Goal: Check status: Check status

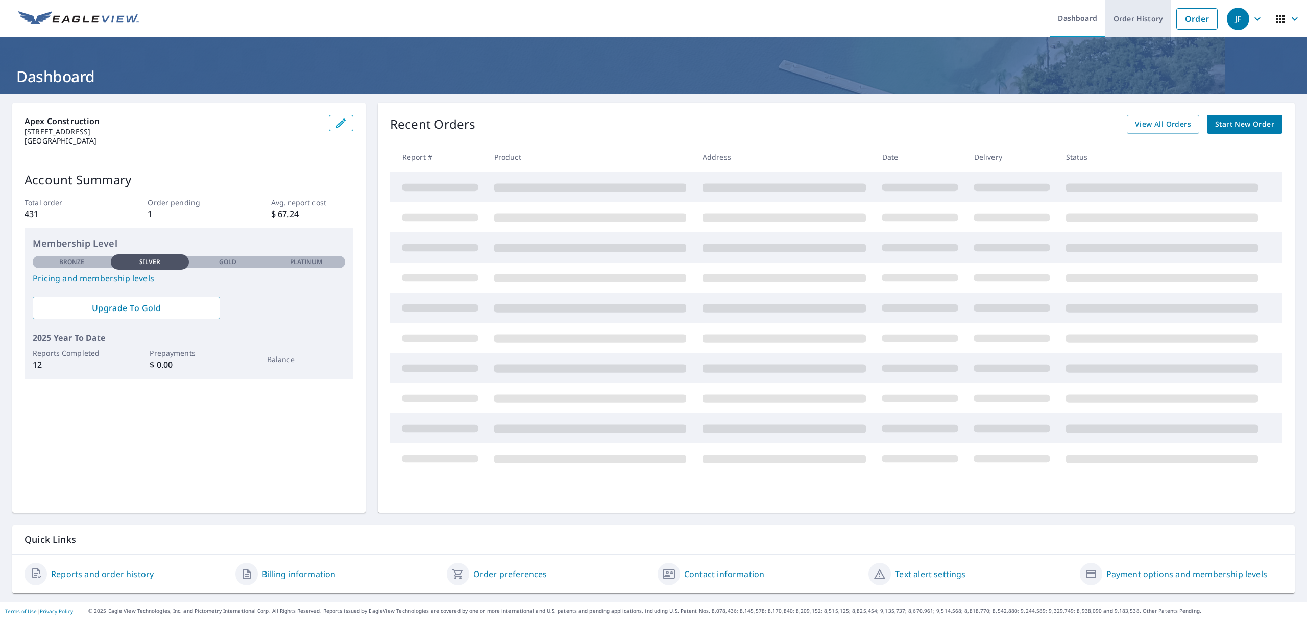
click at [1112, 19] on link "Order History" at bounding box center [1138, 18] width 66 height 37
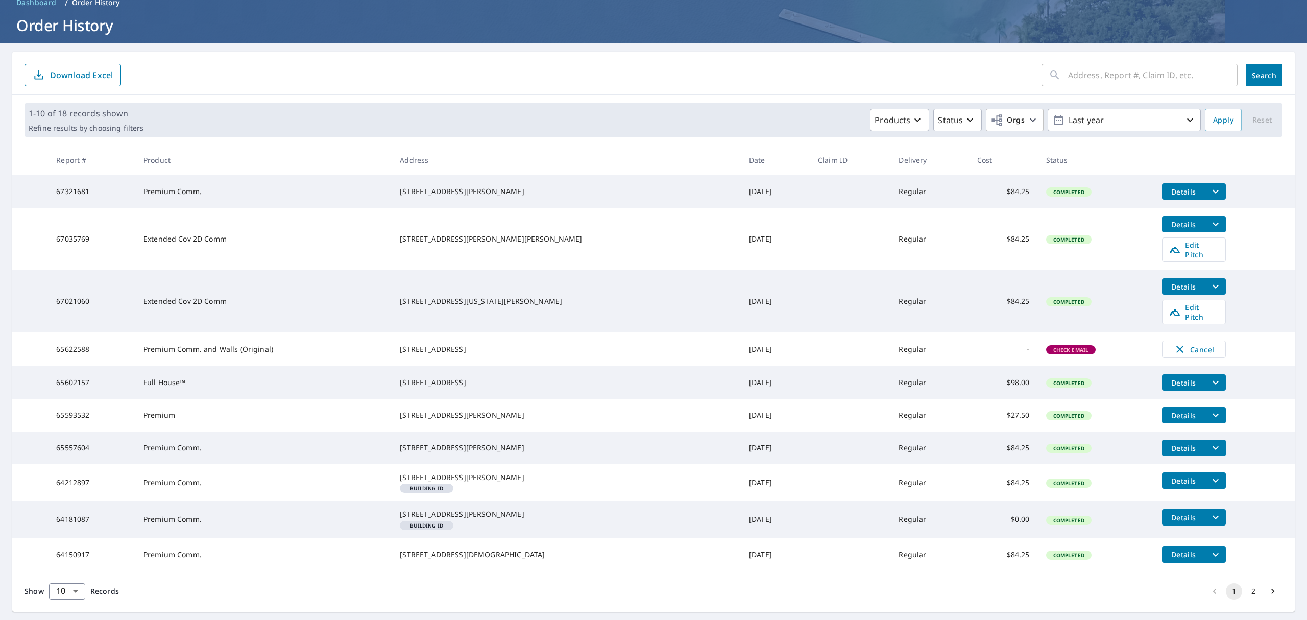
scroll to position [113, 0]
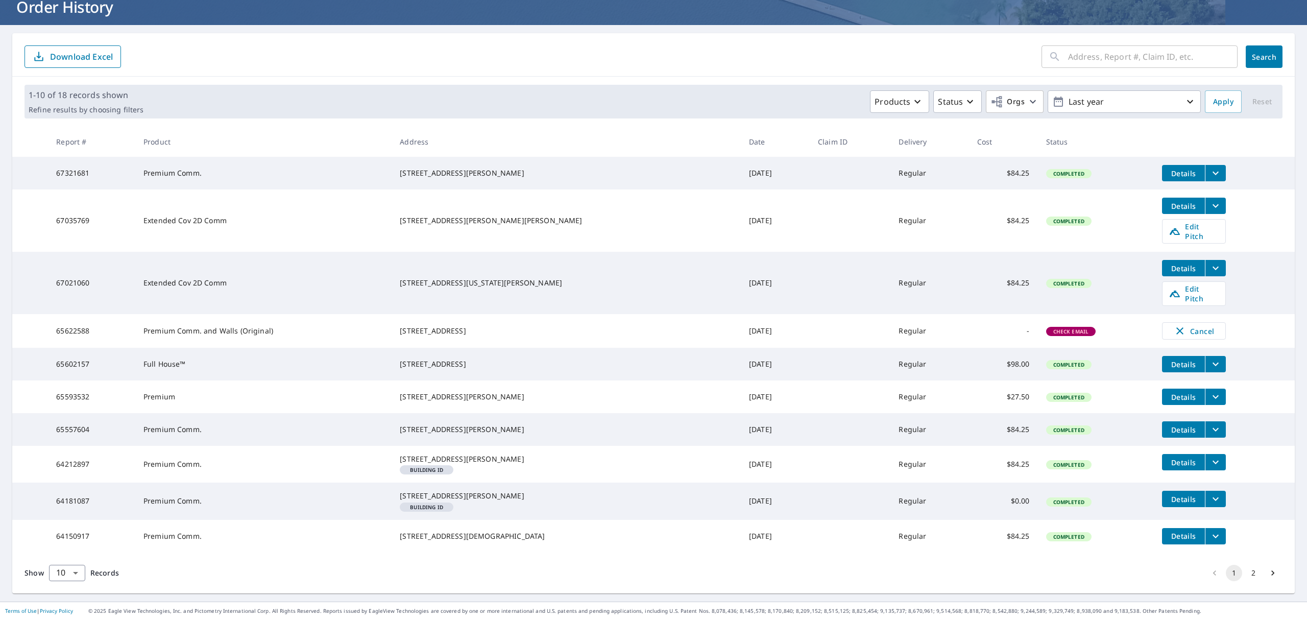
click at [1115, 42] on input "text" at bounding box center [1152, 56] width 169 height 29
type input "12008"
click at [1259, 45] on button "Search" at bounding box center [1263, 56] width 37 height 22
